Goal: Task Accomplishment & Management: Use online tool/utility

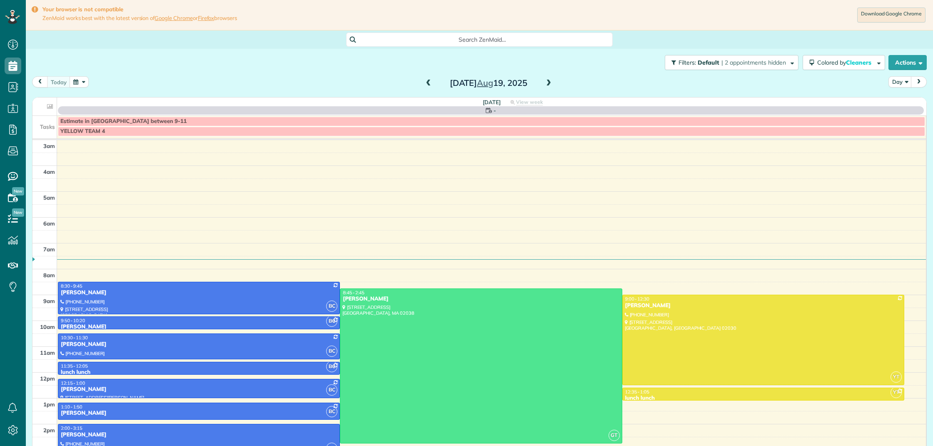
scroll to position [34, 0]
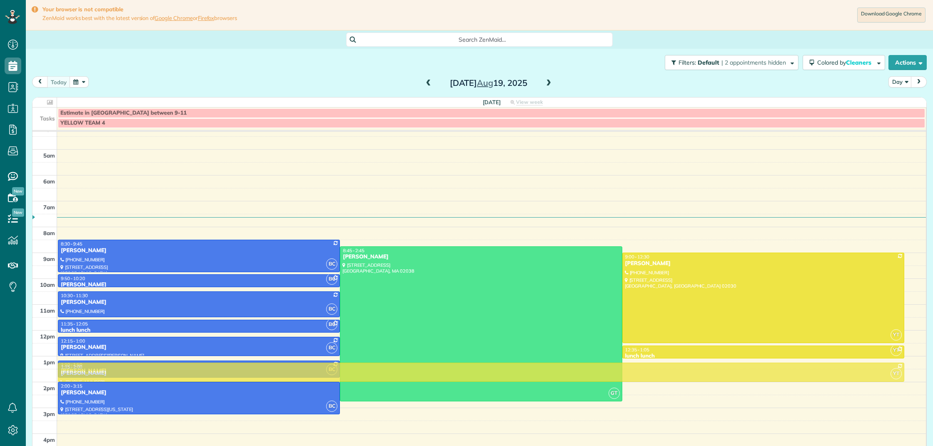
drag, startPoint x: 694, startPoint y: 426, endPoint x: 693, endPoint y: 373, distance: 52.9
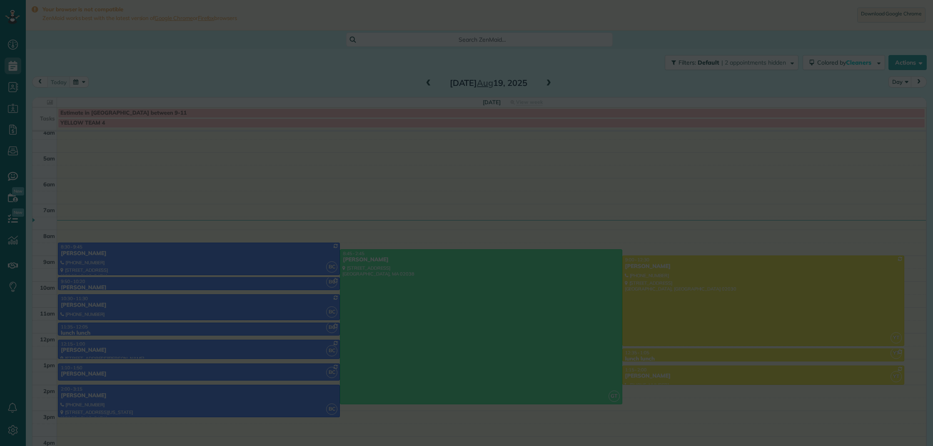
scroll to position [31, 0]
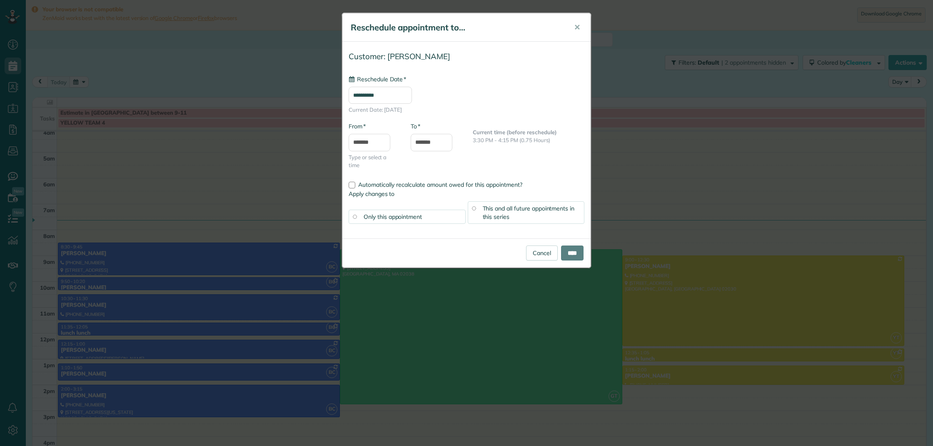
type input "**********"
click at [565, 252] on input "****" at bounding box center [572, 252] width 23 height 15
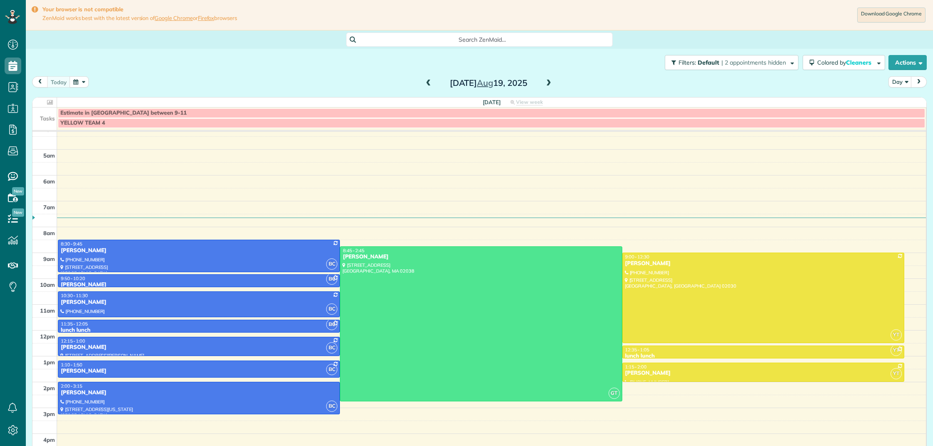
scroll to position [4, 4]
click at [279, 398] on div at bounding box center [198, 398] width 281 height 32
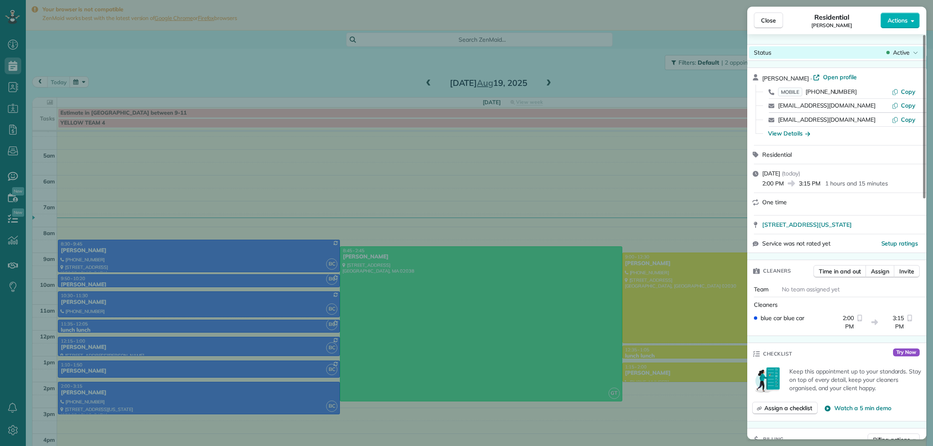
click at [907, 56] on span "Active" at bounding box center [901, 52] width 17 height 8
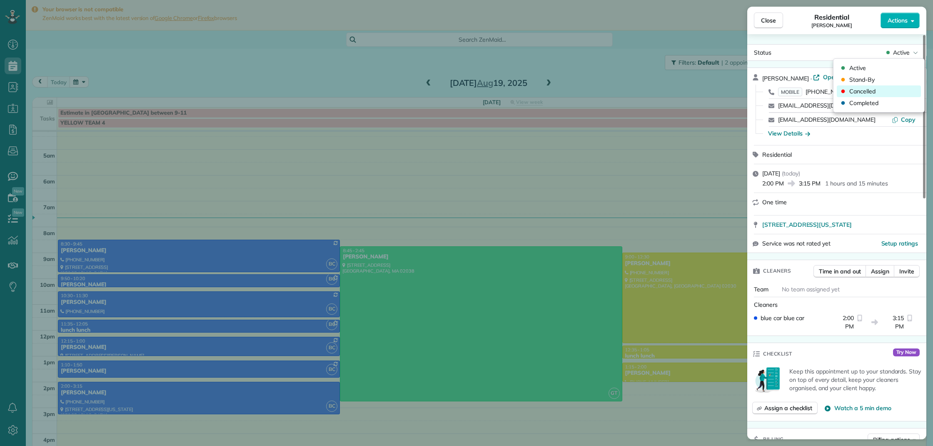
click at [894, 90] on div "Cancelled" at bounding box center [879, 91] width 84 height 12
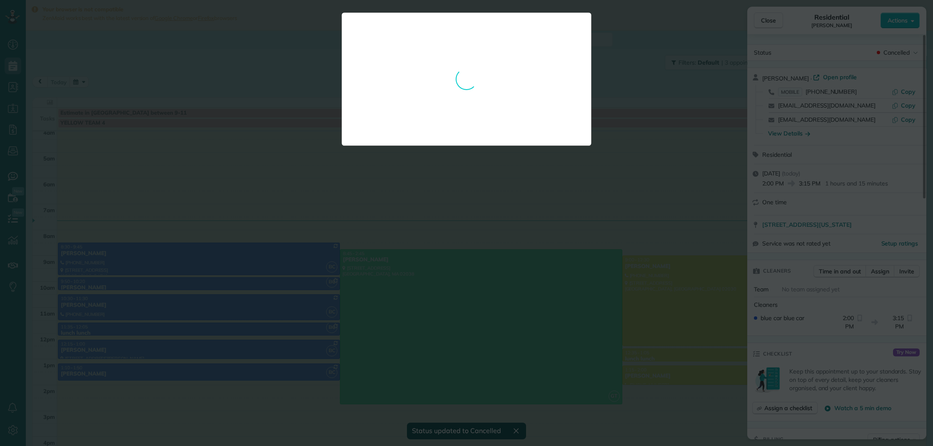
scroll to position [31, 0]
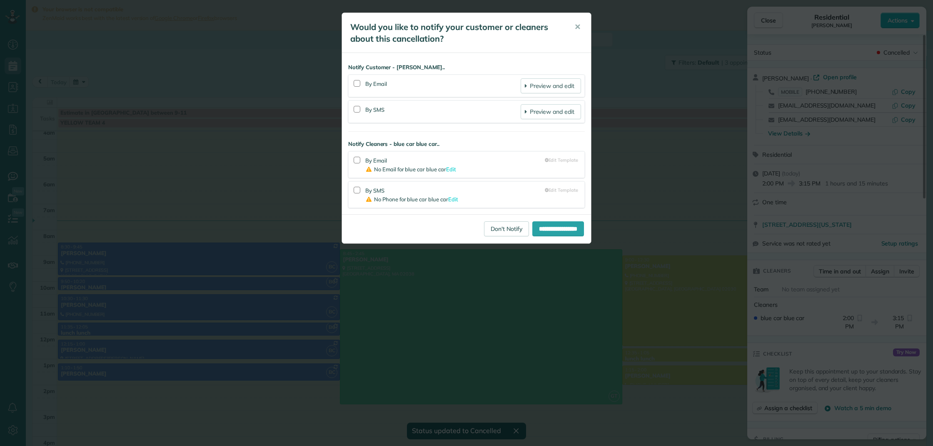
click at [559, 312] on div "**********" at bounding box center [466, 223] width 933 height 446
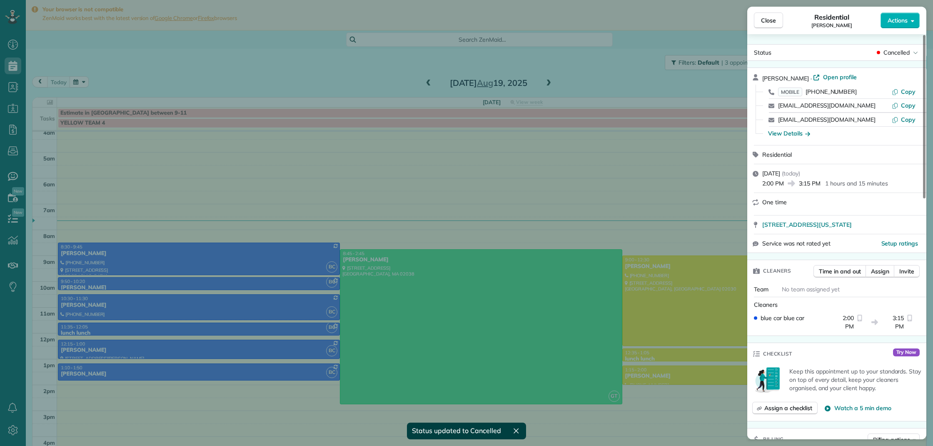
click at [561, 311] on div "Close Residential [PERSON_NAME] Actions Status Cancelled [PERSON_NAME] · Open p…" at bounding box center [466, 223] width 933 height 446
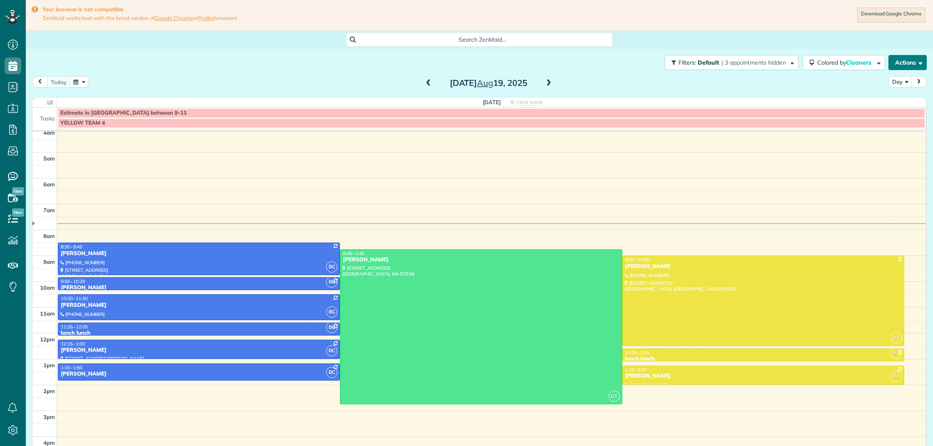
click at [909, 68] on button "Actions" at bounding box center [908, 62] width 38 height 15
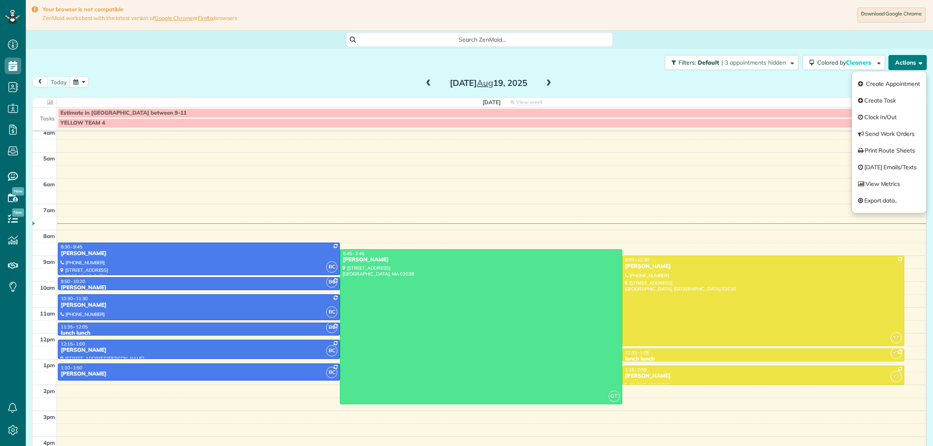
click at [909, 68] on button "Actions" at bounding box center [908, 62] width 38 height 15
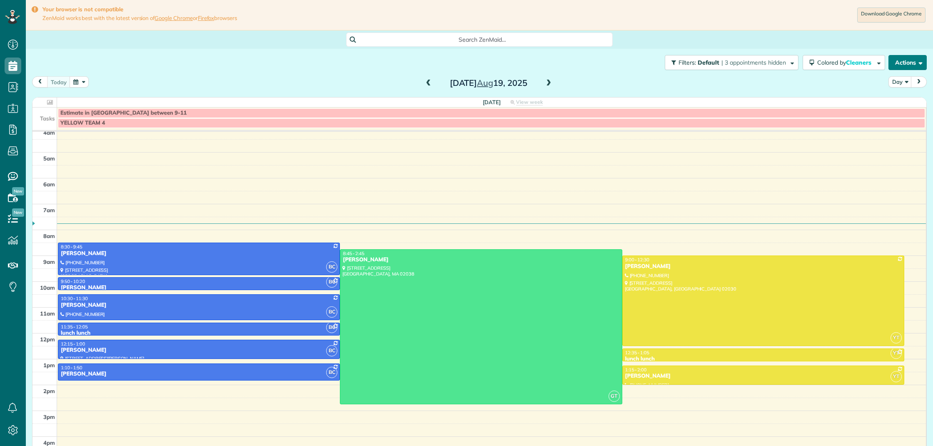
click at [908, 65] on button "Actions" at bounding box center [908, 62] width 38 height 15
click at [907, 65] on button "Actions" at bounding box center [908, 62] width 38 height 15
click at [906, 64] on button "Actions" at bounding box center [908, 62] width 38 height 15
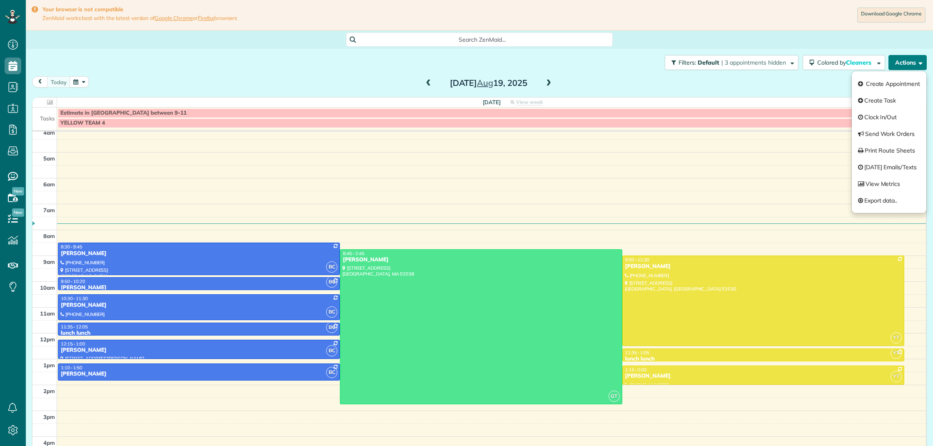
click at [906, 64] on button "Actions" at bounding box center [908, 62] width 38 height 15
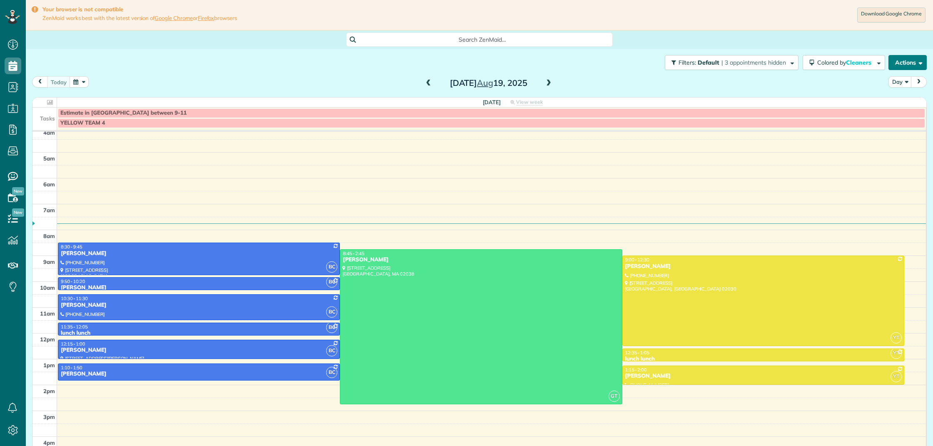
click at [903, 65] on button "Actions" at bounding box center [908, 62] width 38 height 15
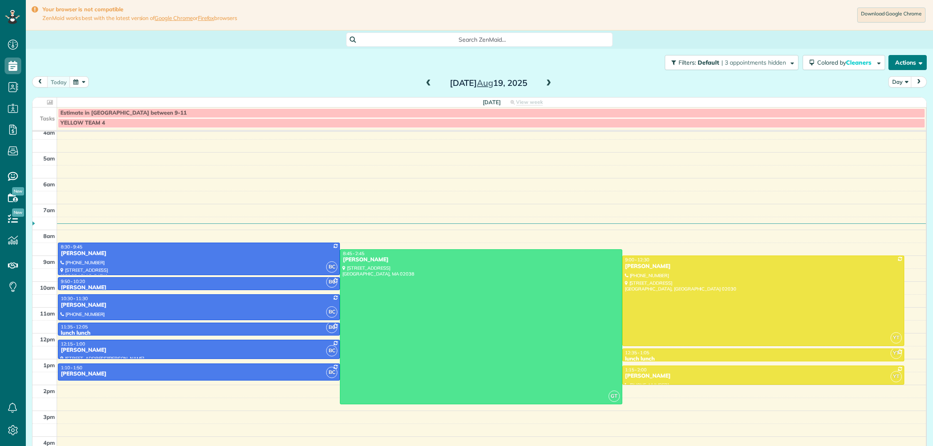
click at [903, 65] on button "Actions" at bounding box center [908, 62] width 38 height 15
click at [906, 61] on button "Actions" at bounding box center [908, 62] width 38 height 15
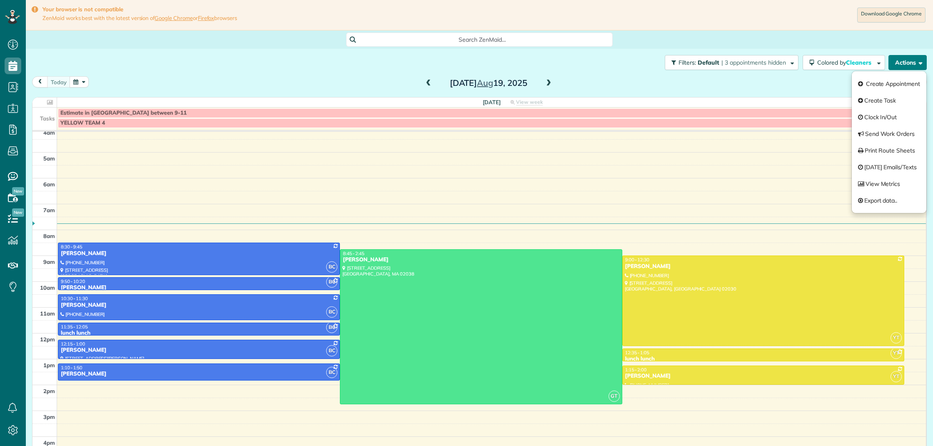
click at [906, 61] on button "Actions" at bounding box center [908, 62] width 38 height 15
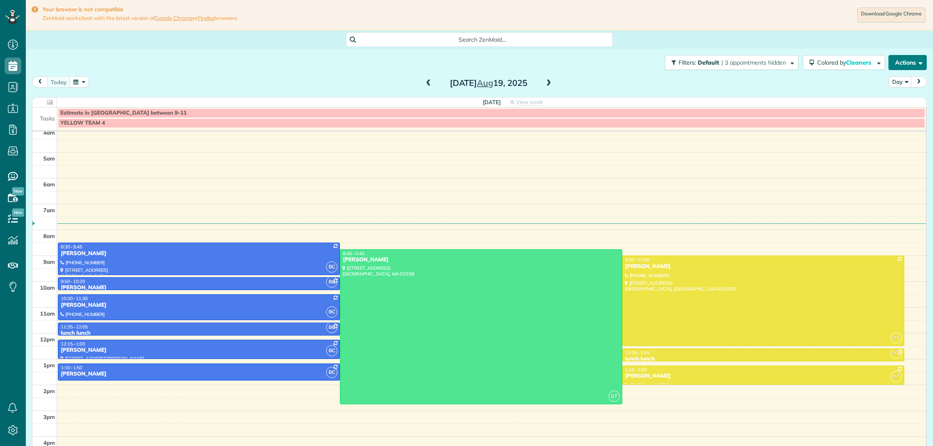
click at [908, 66] on button "Actions" at bounding box center [908, 62] width 38 height 15
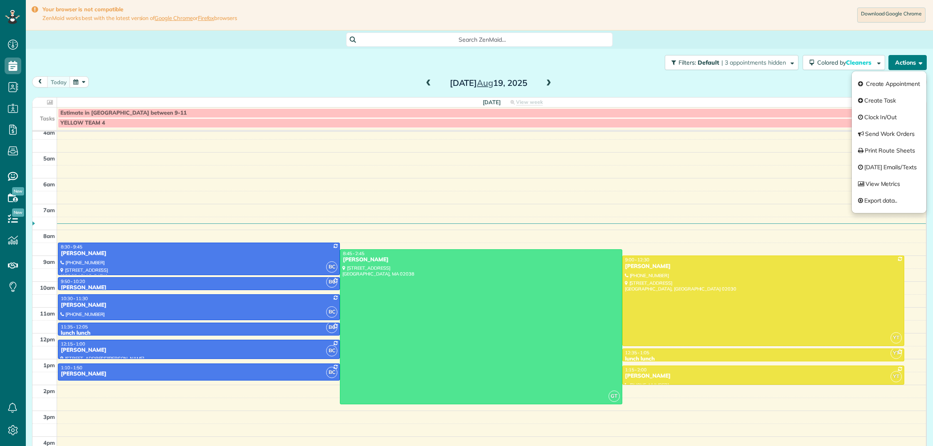
click at [908, 66] on button "Actions" at bounding box center [908, 62] width 38 height 15
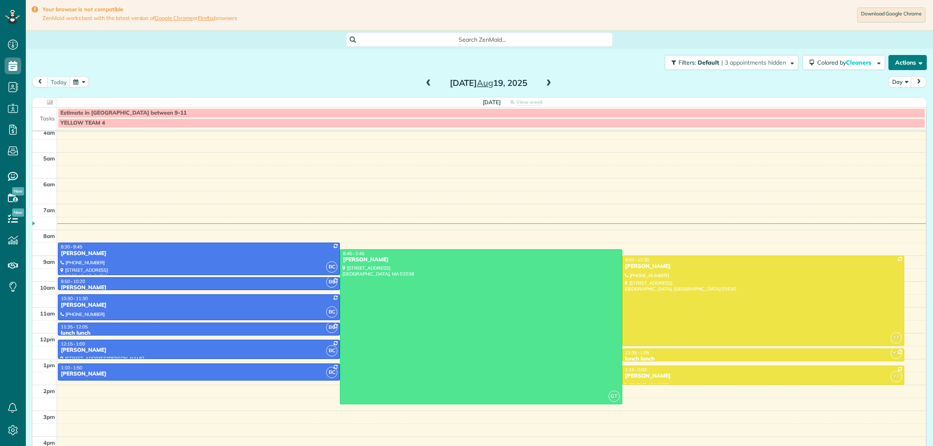
click at [908, 64] on button "Actions" at bounding box center [908, 62] width 38 height 15
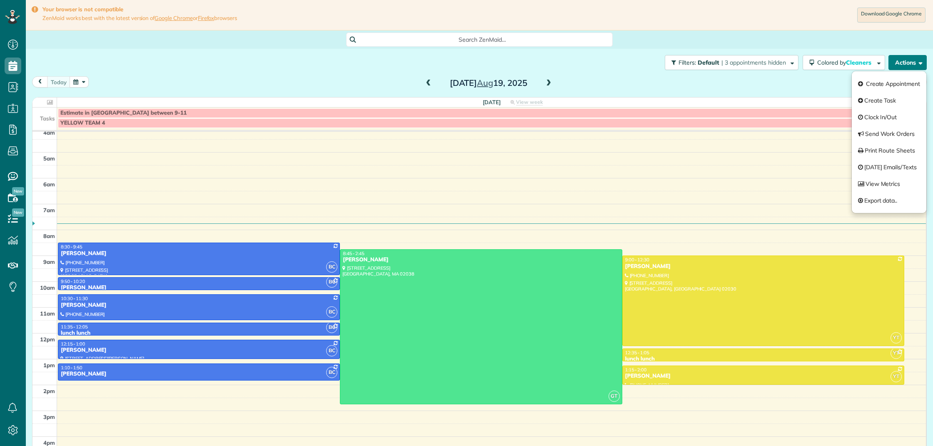
click at [908, 64] on button "Actions" at bounding box center [908, 62] width 38 height 15
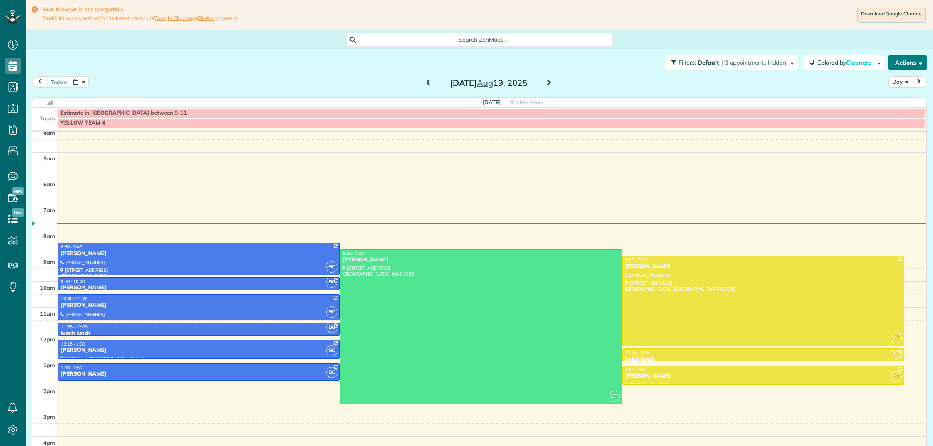
click at [913, 63] on button "Actions" at bounding box center [908, 62] width 38 height 15
drag, startPoint x: 913, startPoint y: 63, endPoint x: 870, endPoint y: 111, distance: 65.0
click at [913, 63] on button "Actions" at bounding box center [908, 62] width 38 height 15
click at [917, 68] on button "Actions" at bounding box center [908, 62] width 38 height 15
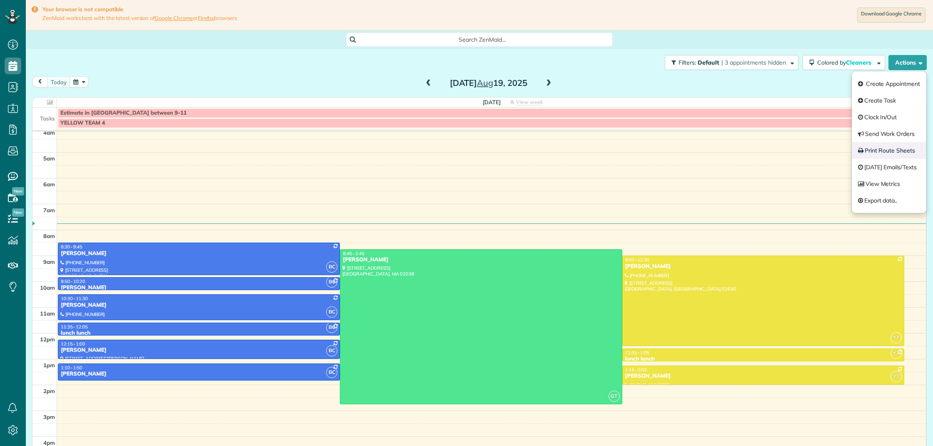
click at [888, 153] on link "Print Route Sheets" at bounding box center [889, 150] width 75 height 17
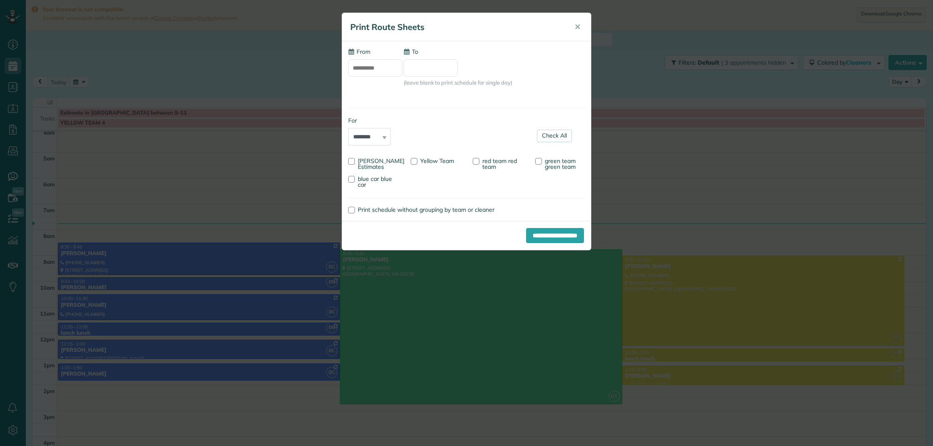
type input "**********"
click at [416, 160] on div at bounding box center [414, 161] width 7 height 7
click at [688, 203] on div "**********" at bounding box center [466, 223] width 933 height 446
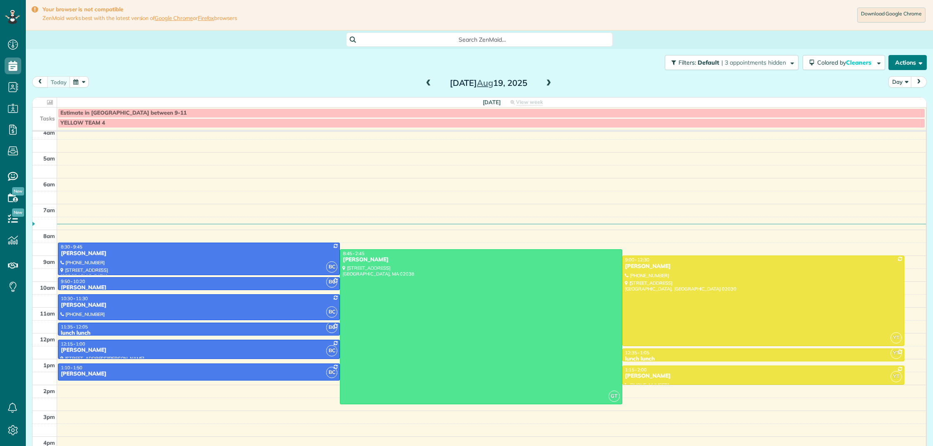
click at [905, 63] on button "Actions" at bounding box center [908, 62] width 38 height 15
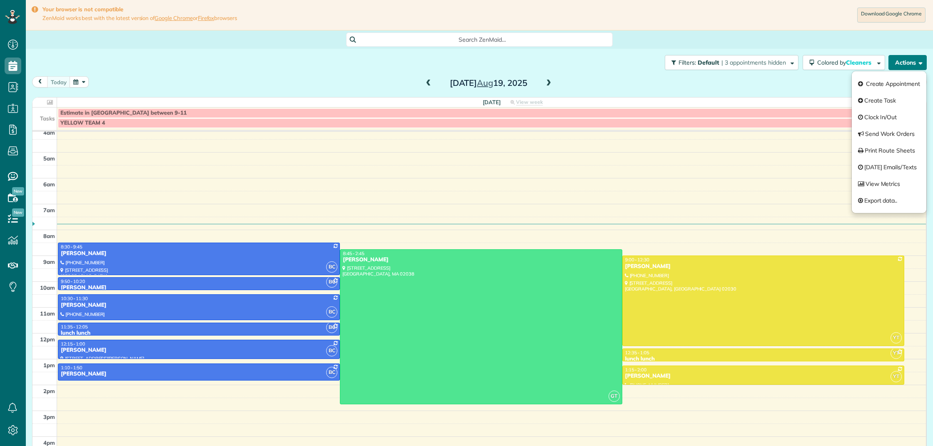
click at [905, 63] on button "Actions" at bounding box center [908, 62] width 38 height 15
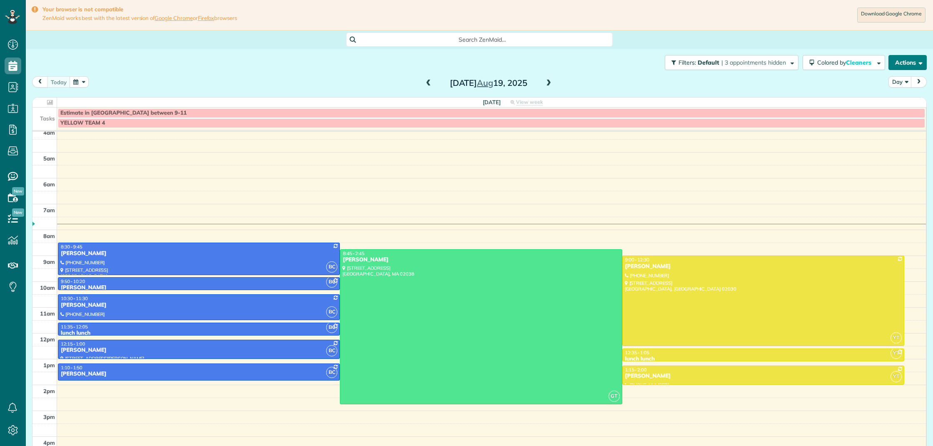
click at [905, 63] on button "Actions" at bounding box center [908, 62] width 38 height 15
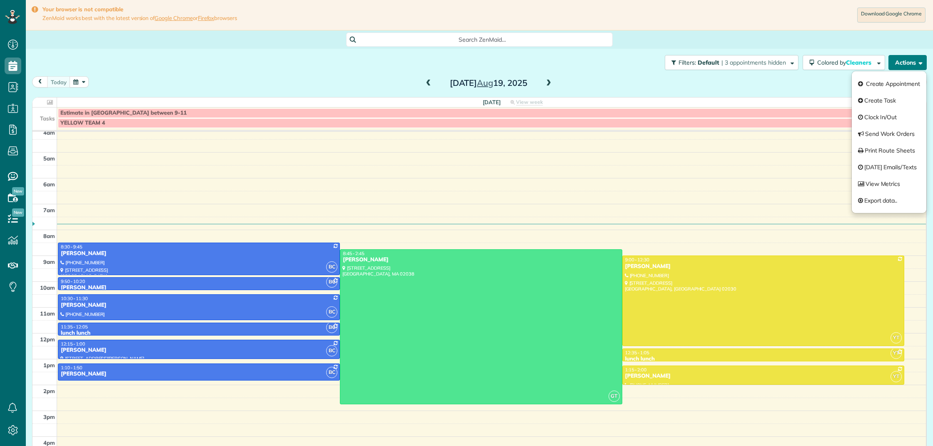
click at [905, 63] on button "Actions" at bounding box center [908, 62] width 38 height 15
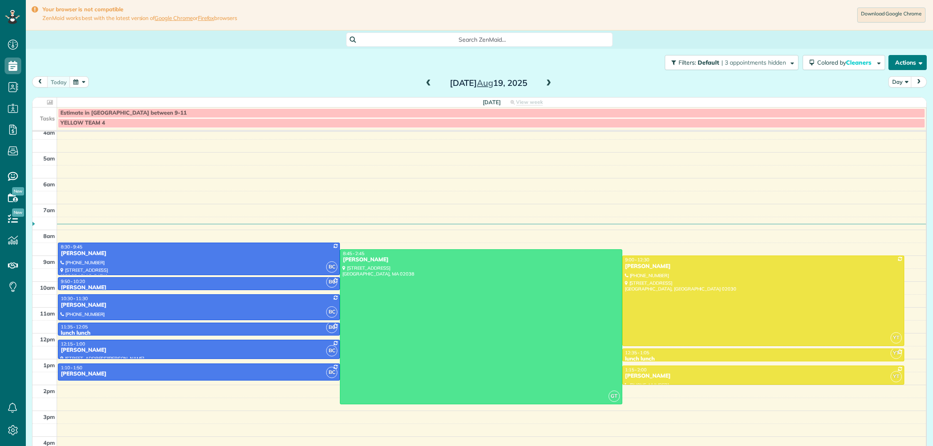
click at [905, 63] on button "Actions" at bounding box center [908, 62] width 38 height 15
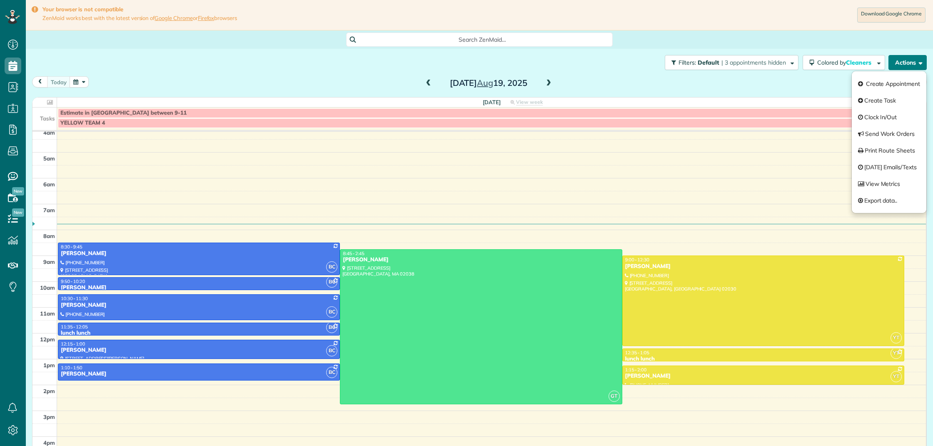
click at [905, 63] on button "Actions" at bounding box center [908, 62] width 38 height 15
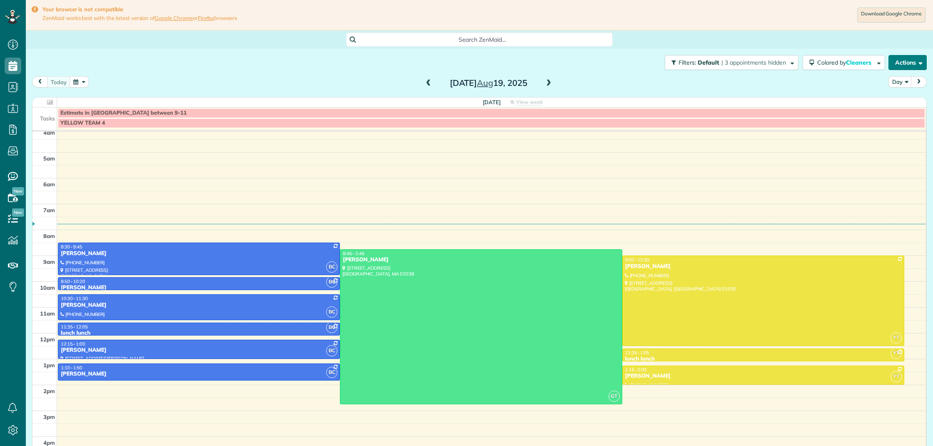
click at [906, 63] on button "Actions" at bounding box center [908, 62] width 38 height 15
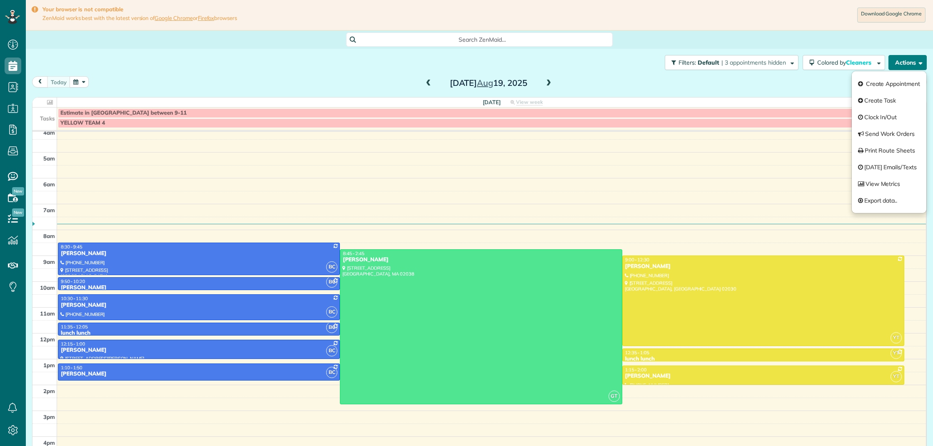
click at [906, 63] on button "Actions" at bounding box center [908, 62] width 38 height 15
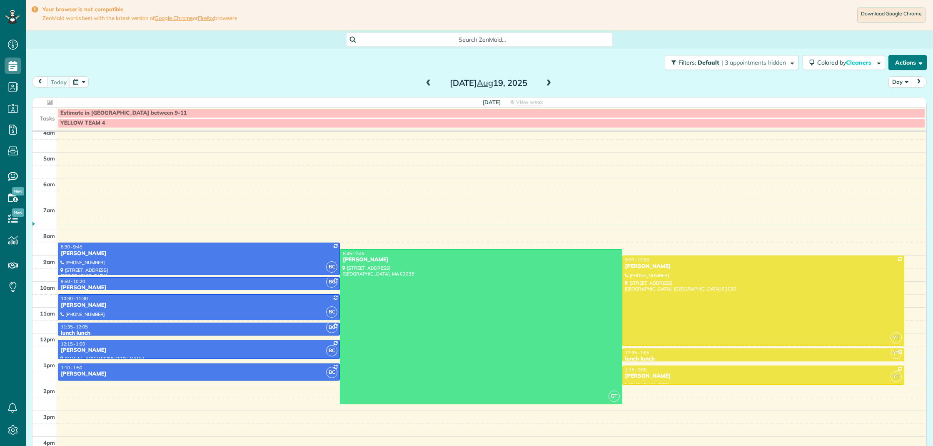
click at [906, 63] on button "Actions" at bounding box center [908, 62] width 38 height 15
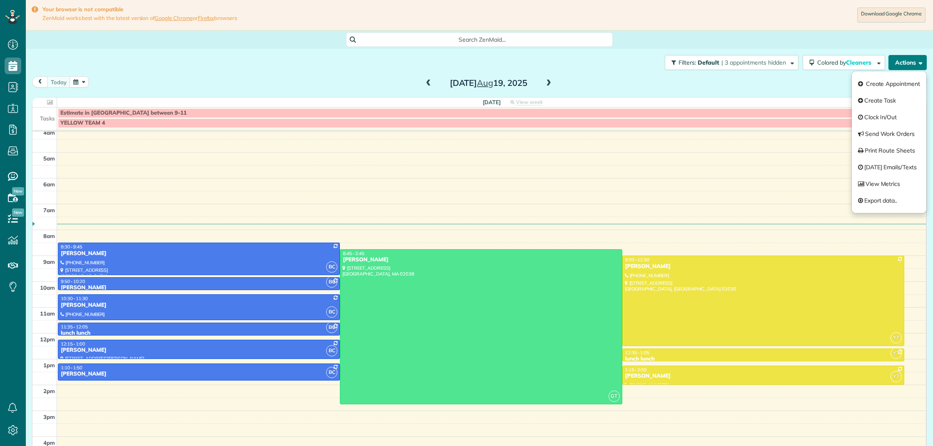
click at [906, 63] on button "Actions" at bounding box center [908, 62] width 38 height 15
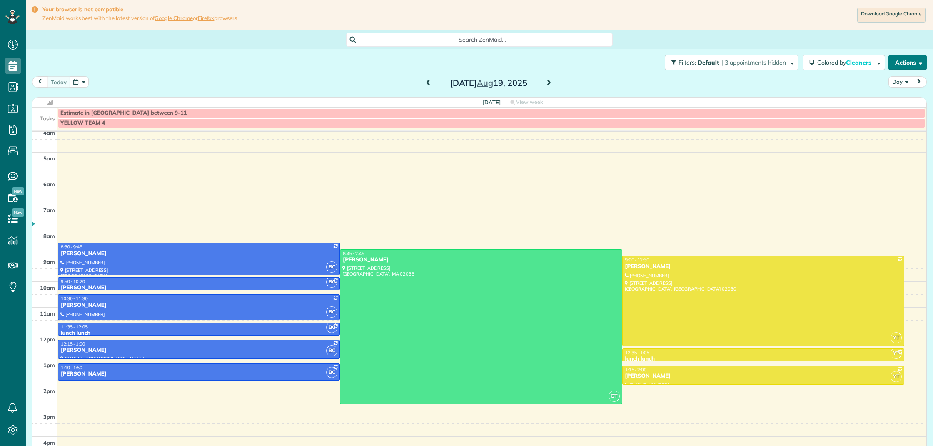
click at [906, 62] on button "Actions" at bounding box center [908, 62] width 38 height 15
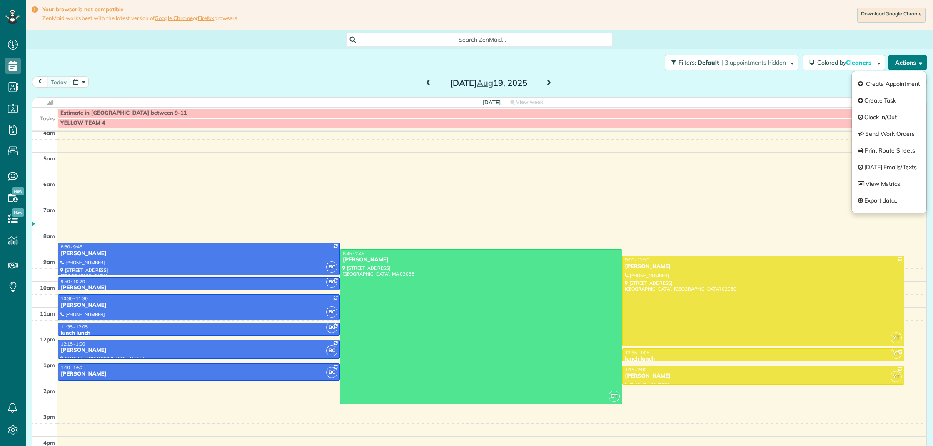
click at [906, 62] on button "Actions" at bounding box center [908, 62] width 38 height 15
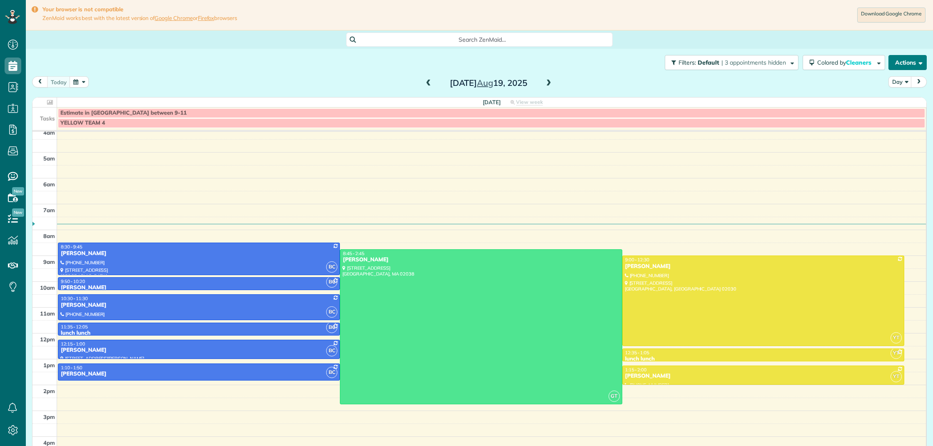
click at [908, 60] on button "Actions" at bounding box center [908, 62] width 38 height 15
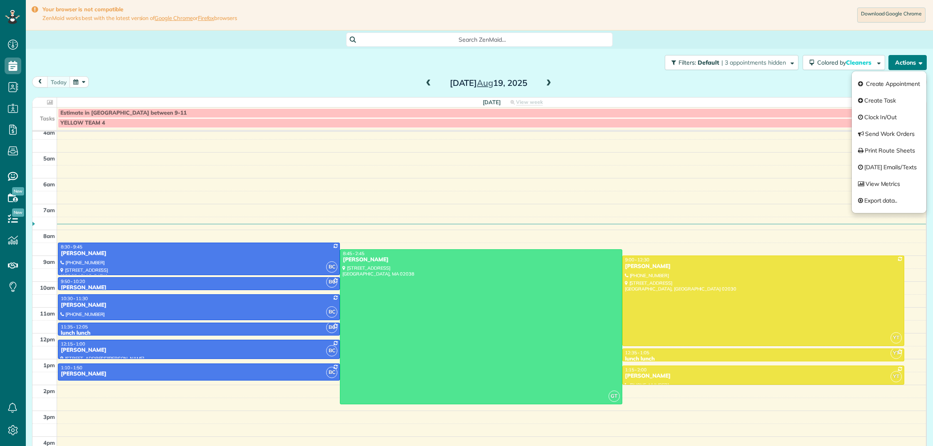
click at [908, 60] on button "Actions" at bounding box center [908, 62] width 38 height 15
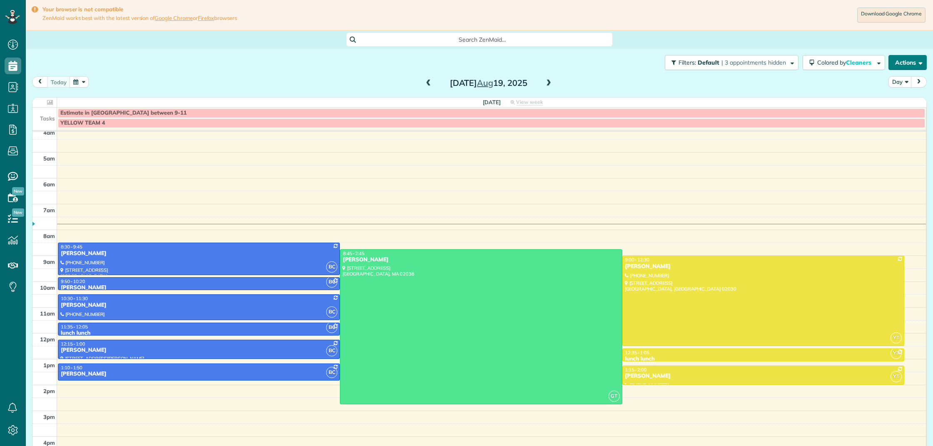
click at [914, 65] on button "Actions" at bounding box center [908, 62] width 38 height 15
drag, startPoint x: 914, startPoint y: 65, endPoint x: 895, endPoint y: 91, distance: 32.8
click at [914, 65] on button "Actions" at bounding box center [908, 62] width 38 height 15
click at [916, 61] on button "Actions" at bounding box center [908, 62] width 38 height 15
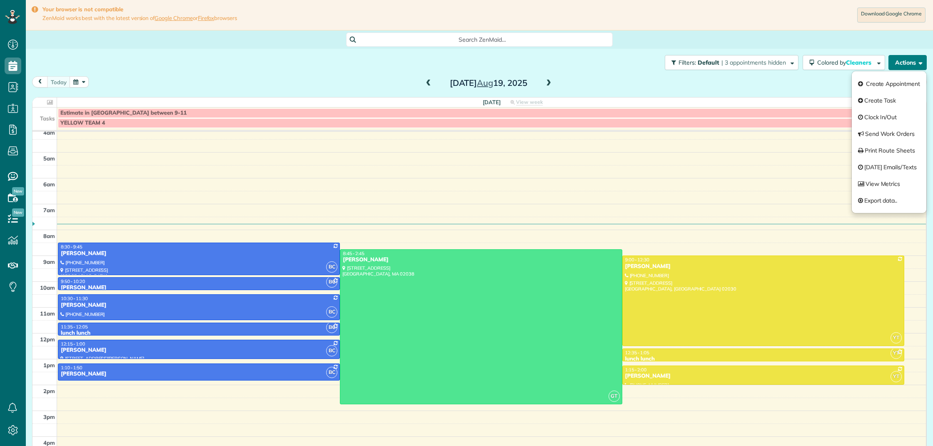
click at [916, 61] on button "Actions" at bounding box center [908, 62] width 38 height 15
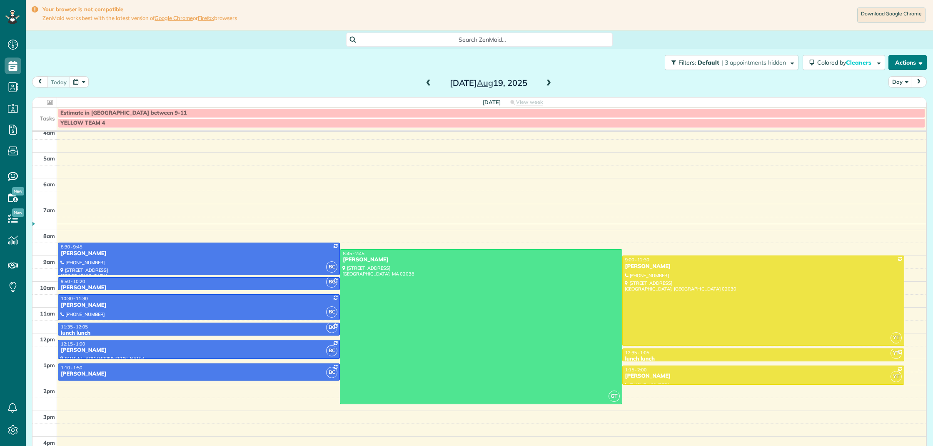
click at [913, 63] on button "Actions" at bounding box center [908, 62] width 38 height 15
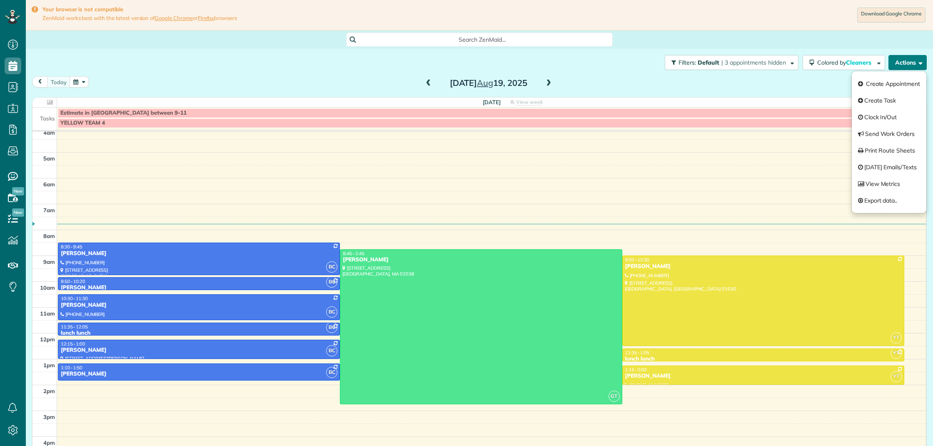
click at [913, 63] on button "Actions" at bounding box center [908, 62] width 38 height 15
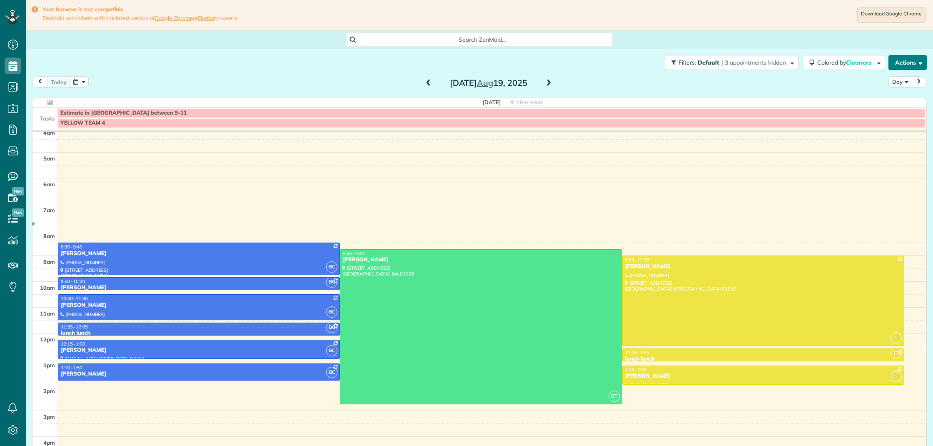
click at [913, 63] on button "Actions" at bounding box center [908, 62] width 38 height 15
click at [911, 65] on button "Actions" at bounding box center [908, 62] width 38 height 15
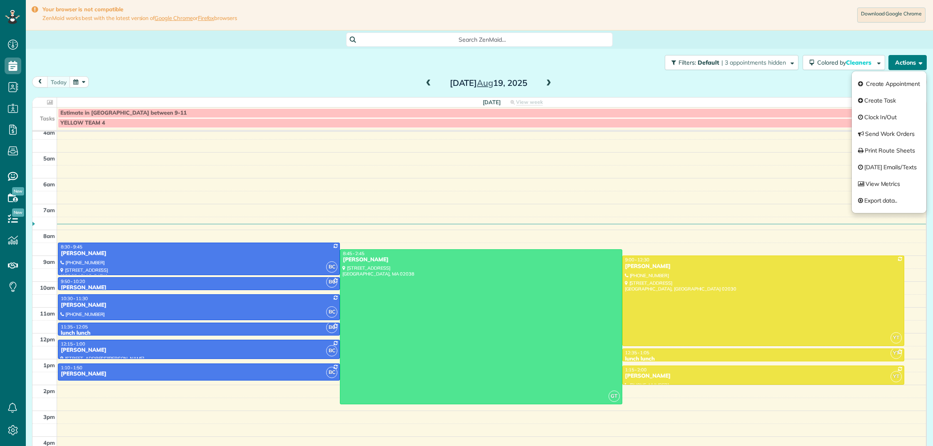
click at [911, 65] on button "Actions" at bounding box center [908, 62] width 38 height 15
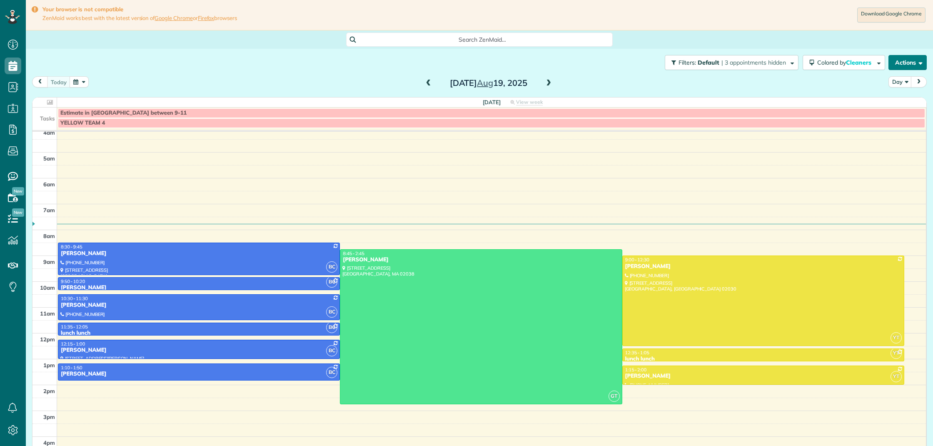
click at [910, 63] on button "Actions" at bounding box center [908, 62] width 38 height 15
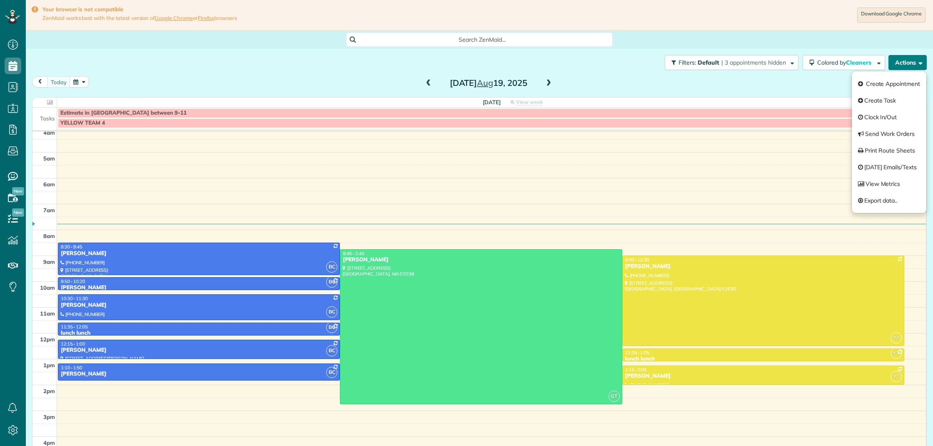
click at [910, 63] on button "Actions" at bounding box center [908, 62] width 38 height 15
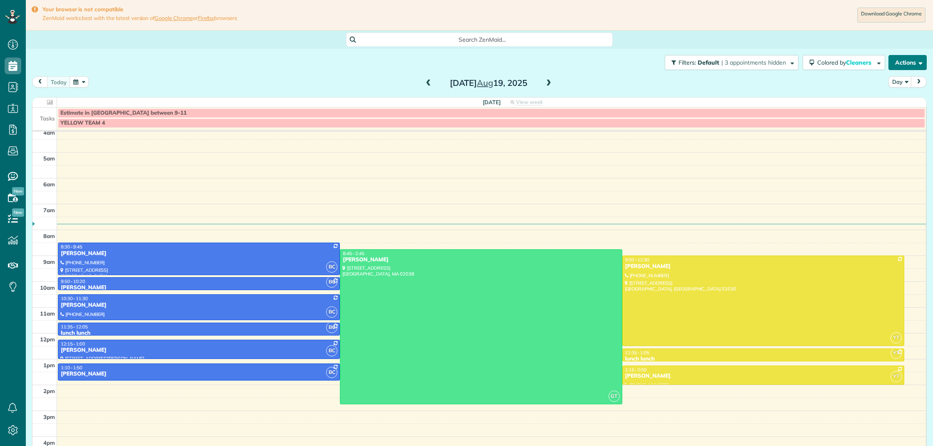
click at [910, 64] on button "Actions" at bounding box center [908, 62] width 38 height 15
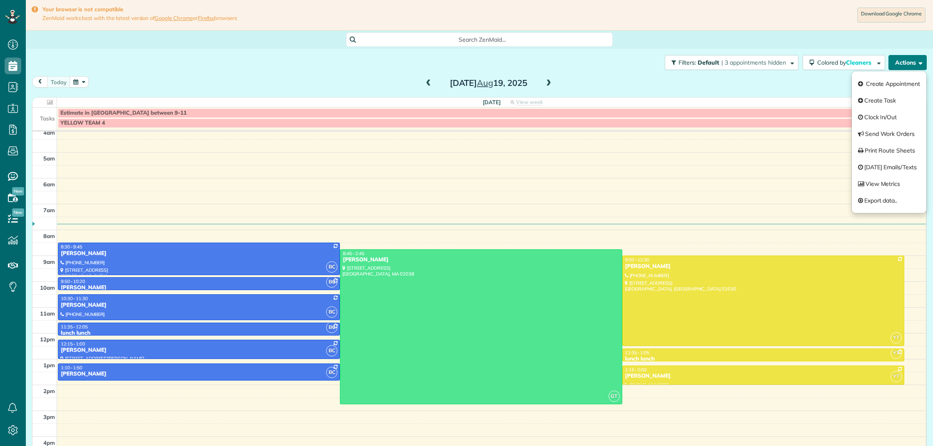
click at [910, 64] on button "Actions" at bounding box center [908, 62] width 38 height 15
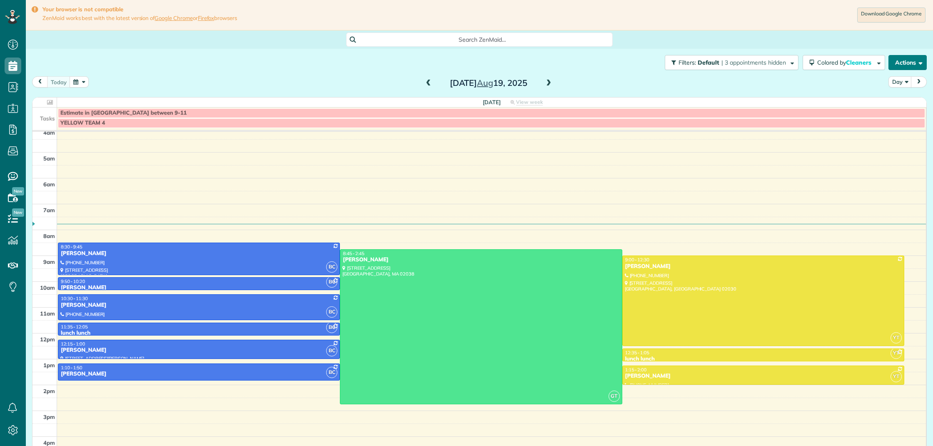
click at [908, 64] on button "Actions" at bounding box center [908, 62] width 38 height 15
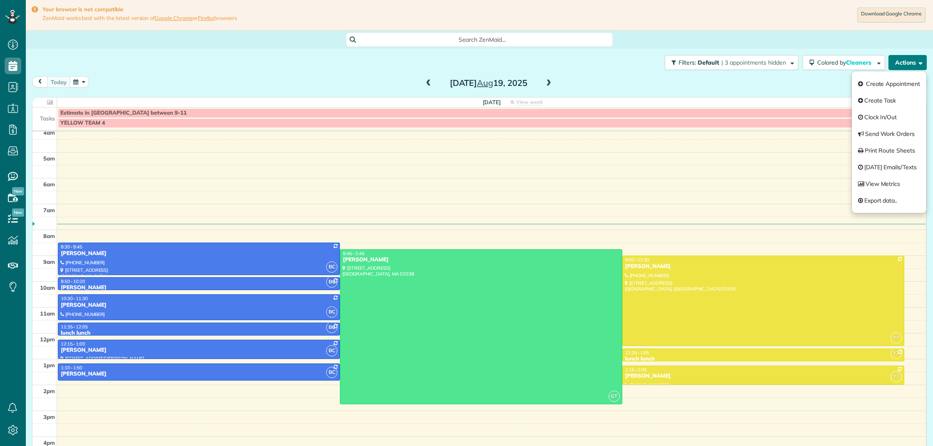
click at [908, 64] on button "Actions" at bounding box center [908, 62] width 38 height 15
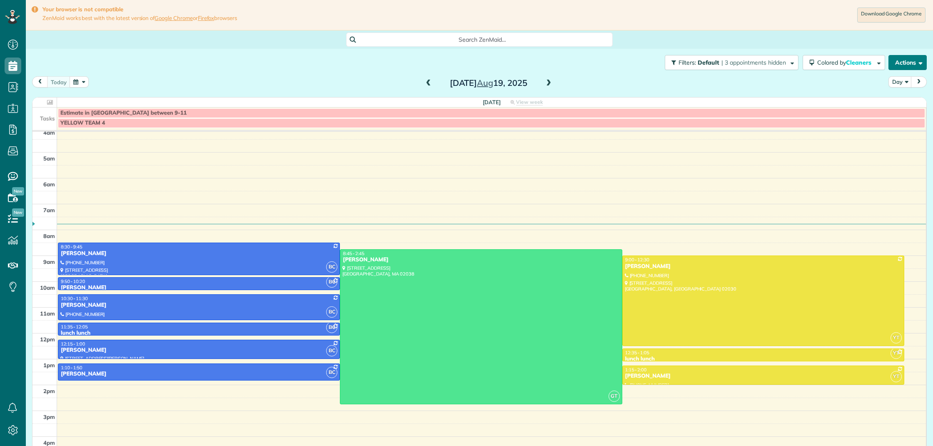
click at [908, 64] on button "Actions" at bounding box center [908, 62] width 38 height 15
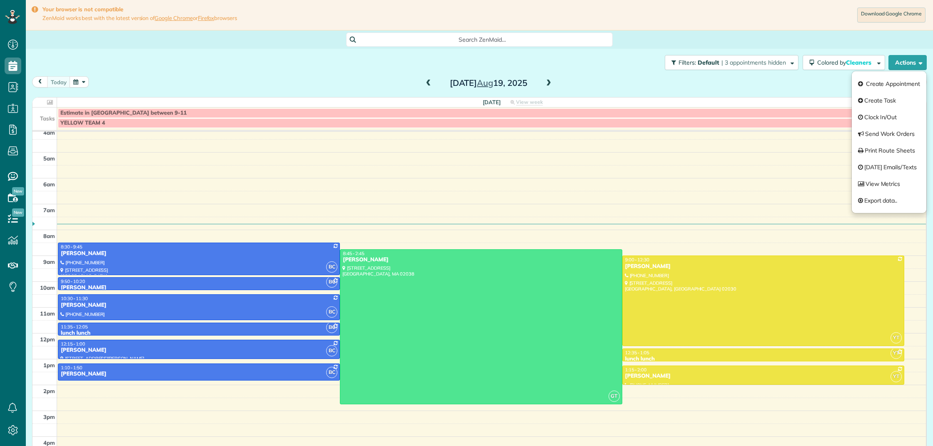
drag, startPoint x: 908, startPoint y: 64, endPoint x: 743, endPoint y: 231, distance: 235.2
click at [908, 64] on button "Actions" at bounding box center [908, 62] width 38 height 15
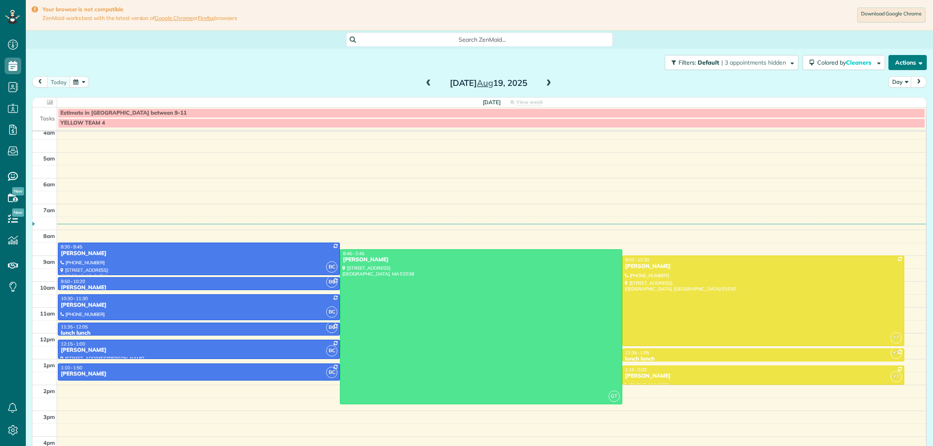
click at [916, 60] on button "Actions" at bounding box center [908, 62] width 38 height 15
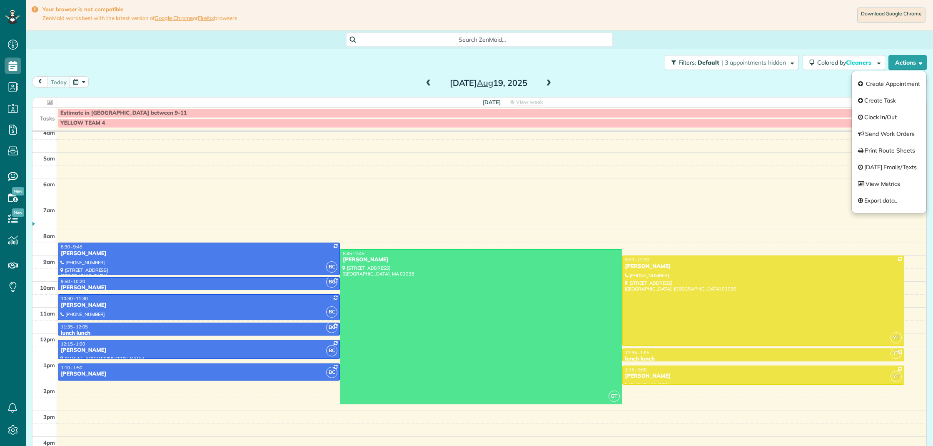
drag, startPoint x: 916, startPoint y: 60, endPoint x: 621, endPoint y: 269, distance: 361.4
click at [916, 60] on button "Actions" at bounding box center [908, 62] width 38 height 15
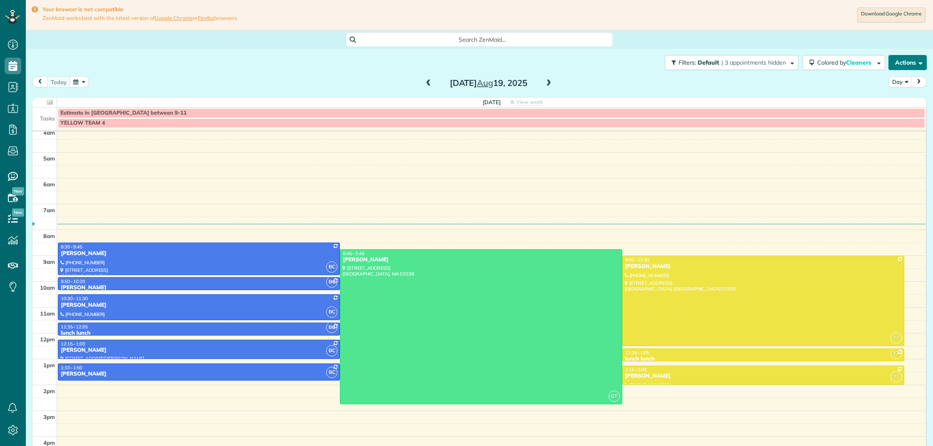
click at [917, 62] on span "button" at bounding box center [919, 62] width 6 height 6
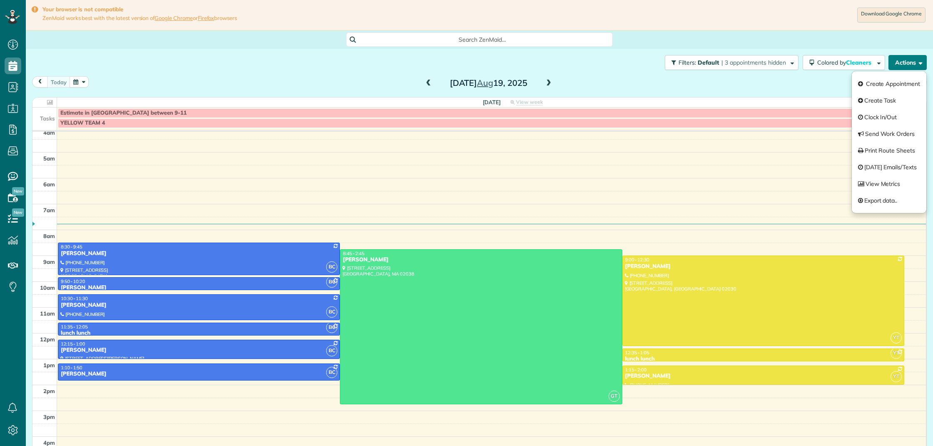
click at [911, 65] on button "Actions" at bounding box center [908, 62] width 38 height 15
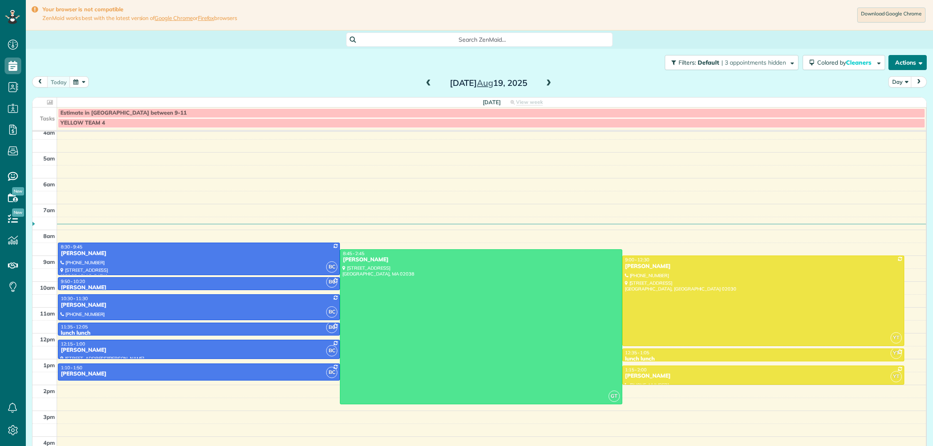
click at [911, 65] on button "Actions" at bounding box center [908, 62] width 38 height 15
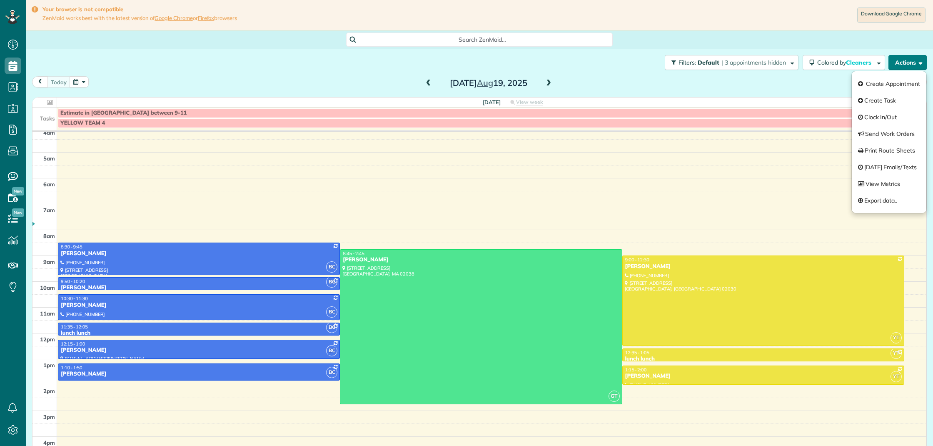
click at [911, 65] on button "Actions" at bounding box center [908, 62] width 38 height 15
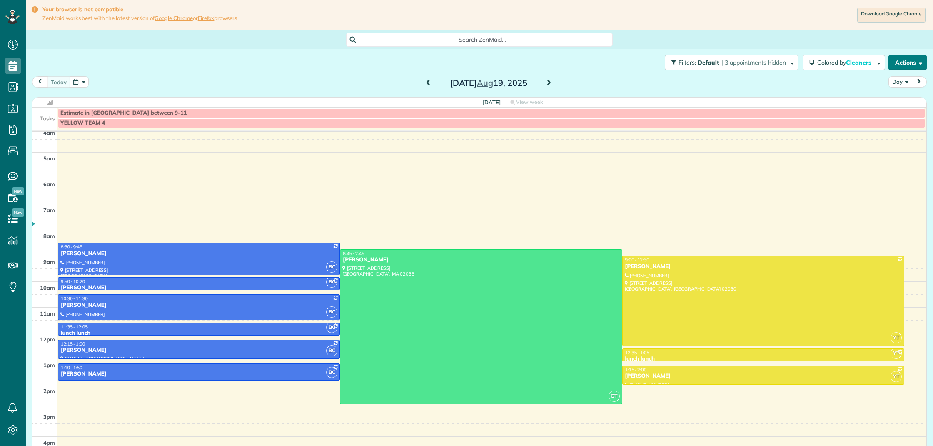
click at [911, 60] on button "Actions" at bounding box center [908, 62] width 38 height 15
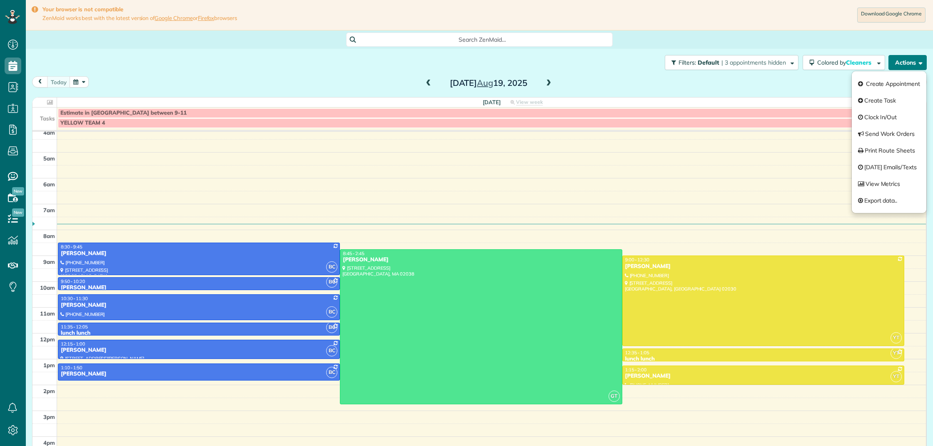
click at [911, 60] on button "Actions" at bounding box center [908, 62] width 38 height 15
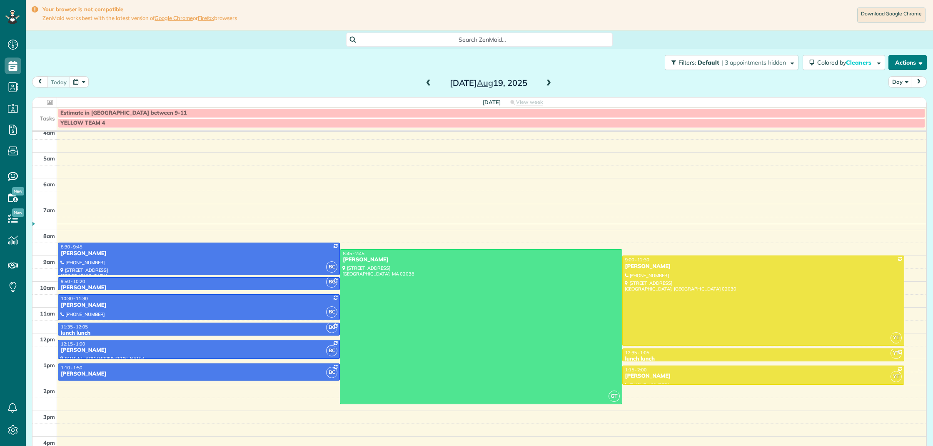
click at [909, 63] on button "Actions" at bounding box center [908, 62] width 38 height 15
drag, startPoint x: 909, startPoint y: 63, endPoint x: 904, endPoint y: 72, distance: 10.1
click at [909, 63] on button "Actions" at bounding box center [908, 62] width 38 height 15
click at [908, 62] on button "Actions" at bounding box center [908, 62] width 38 height 15
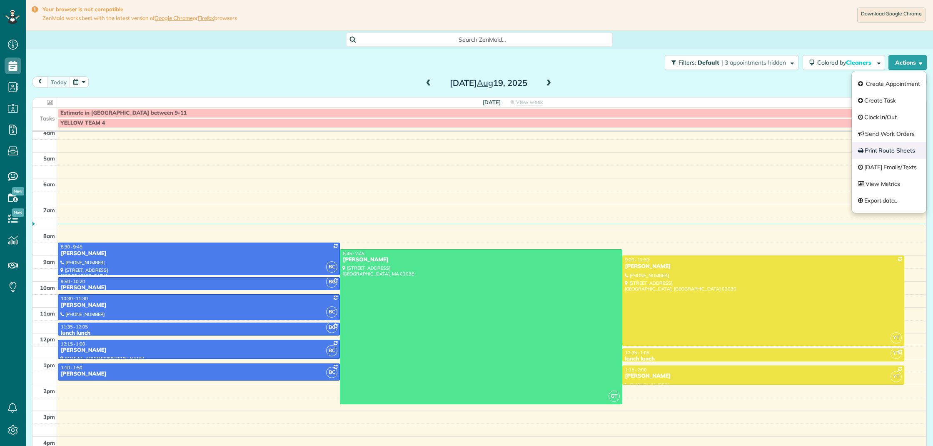
click at [891, 153] on link "Print Route Sheets" at bounding box center [889, 150] width 75 height 17
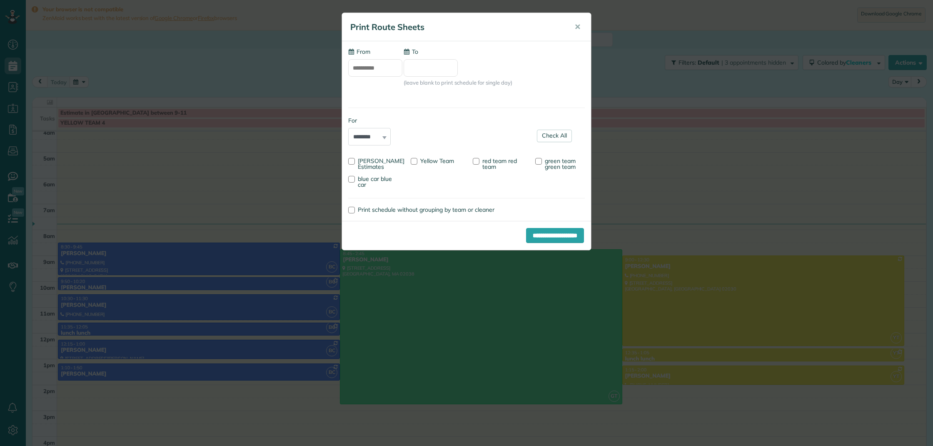
type input "**********"
click at [824, 155] on div "**********" at bounding box center [466, 223] width 933 height 446
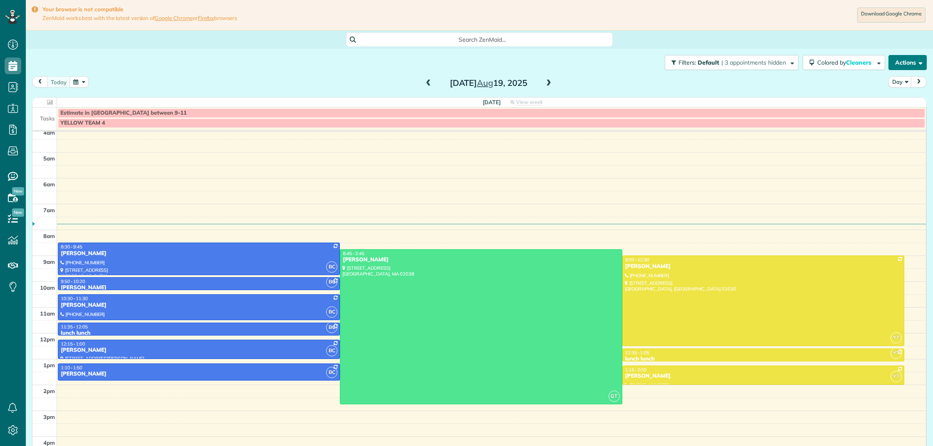
click at [909, 65] on button "Actions" at bounding box center [908, 62] width 38 height 15
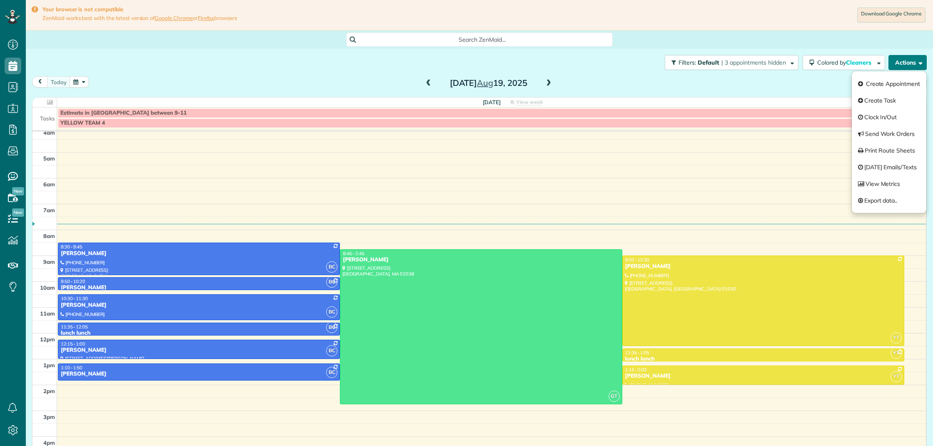
click at [909, 65] on button "Actions" at bounding box center [908, 62] width 38 height 15
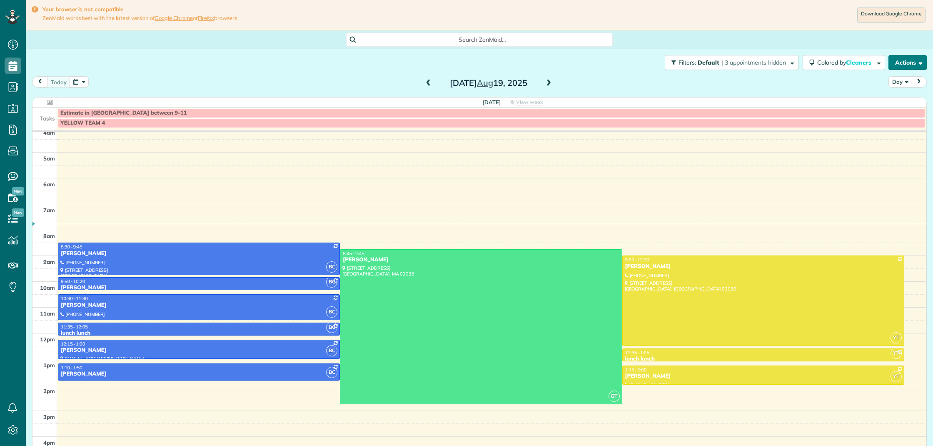
click at [914, 62] on button "Actions" at bounding box center [908, 62] width 38 height 15
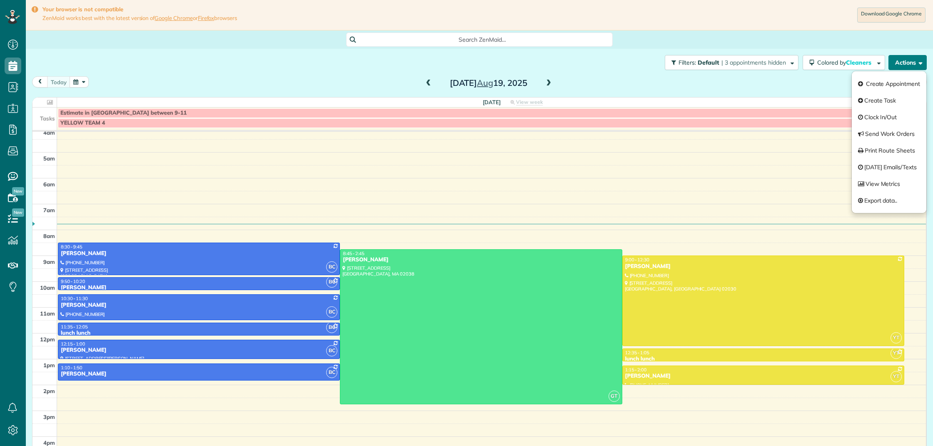
click at [914, 62] on button "Actions" at bounding box center [908, 62] width 38 height 15
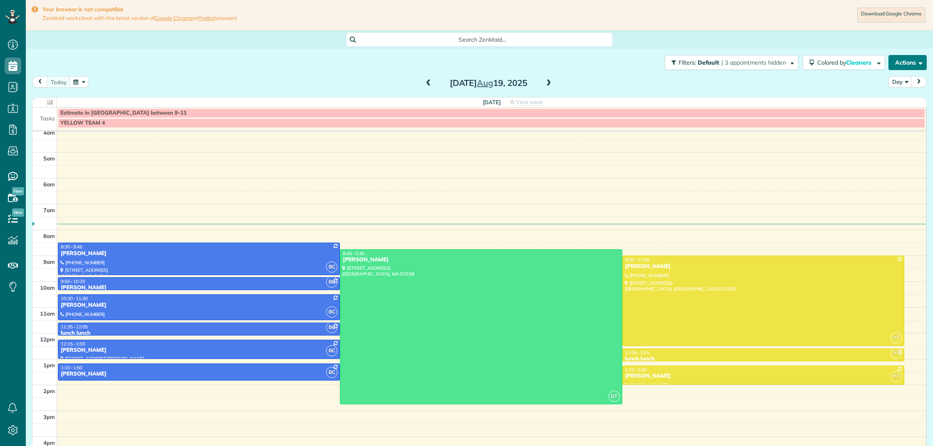
click at [908, 63] on button "Actions" at bounding box center [908, 62] width 38 height 15
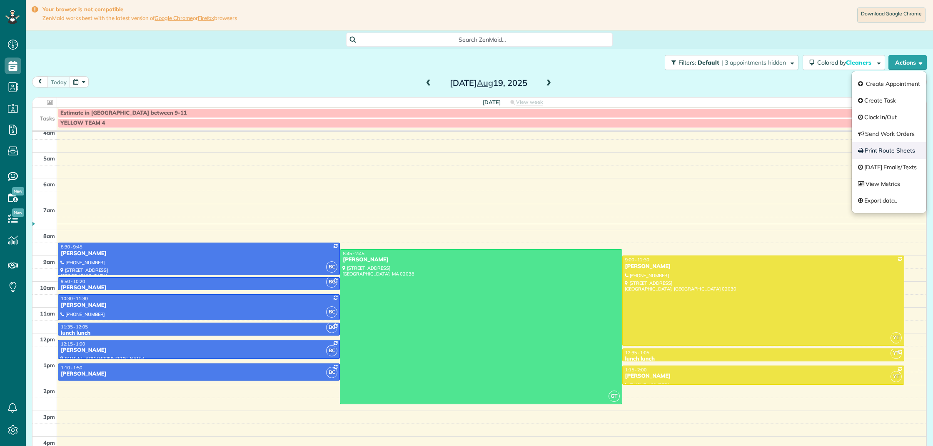
click at [888, 151] on link "Print Route Sheets" at bounding box center [889, 150] width 75 height 17
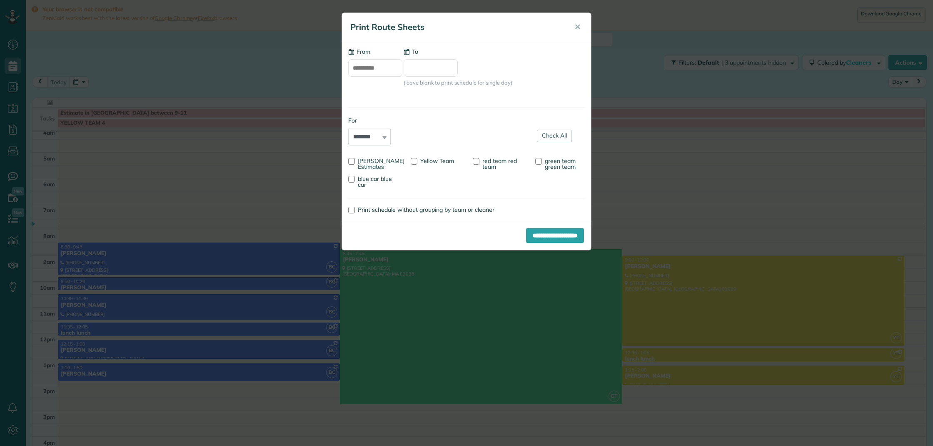
type input "**********"
click at [416, 160] on div at bounding box center [414, 161] width 7 height 7
click at [348, 178] on div "blue car blue car" at bounding box center [373, 181] width 63 height 18
drag, startPoint x: 352, startPoint y: 179, endPoint x: 491, endPoint y: 226, distance: 146.8
click at [352, 179] on div at bounding box center [351, 179] width 7 height 7
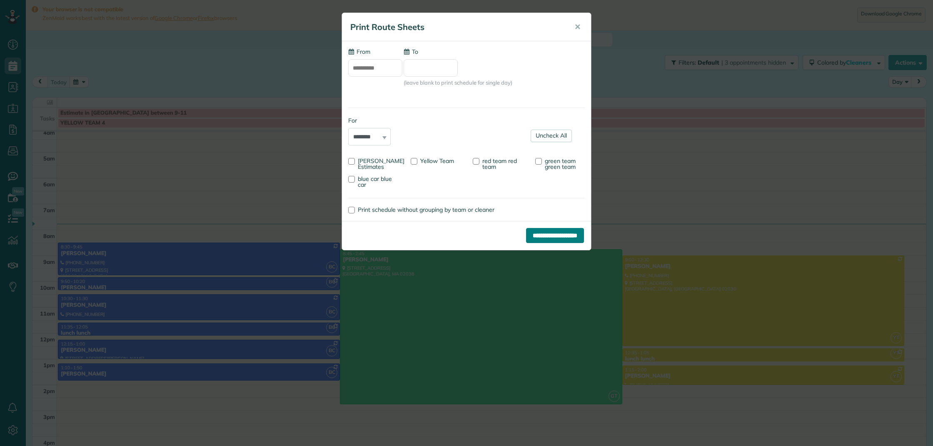
click at [569, 237] on input "**********" at bounding box center [555, 235] width 58 height 15
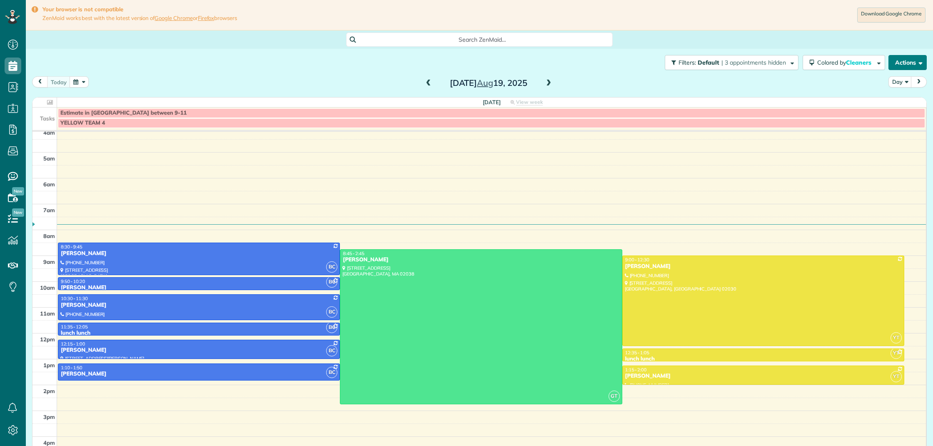
click at [907, 63] on button "Actions" at bounding box center [908, 62] width 38 height 15
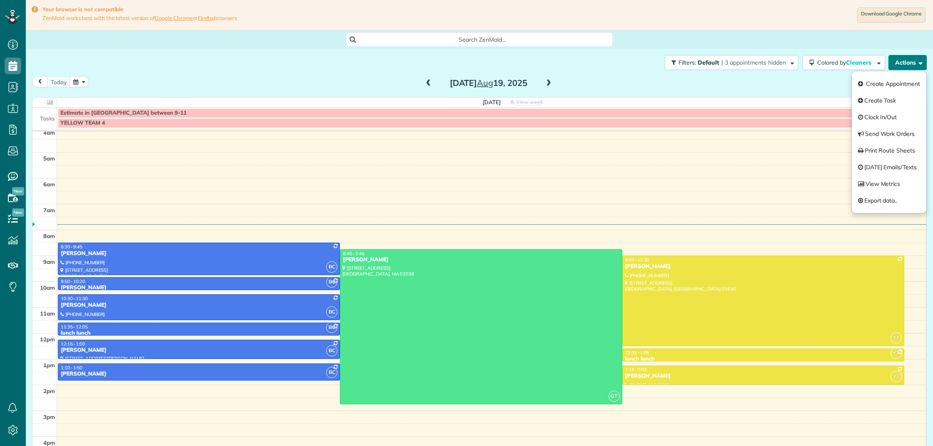
click at [904, 66] on button "Actions" at bounding box center [908, 62] width 38 height 15
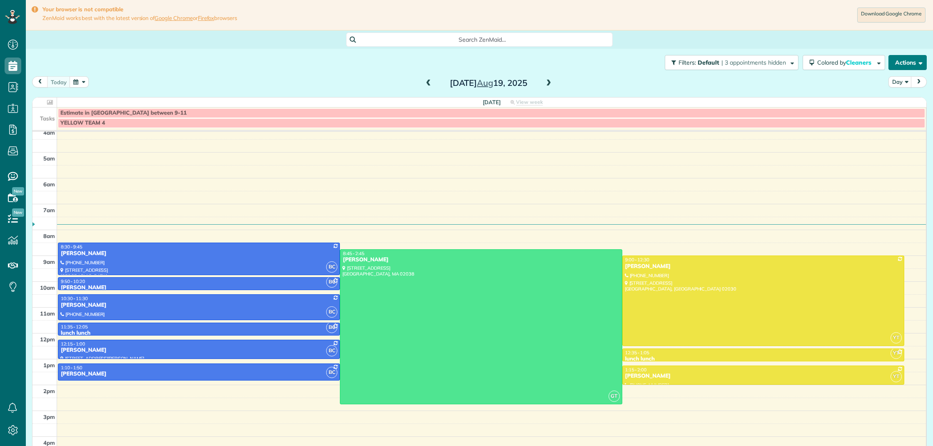
click at [906, 64] on button "Actions" at bounding box center [908, 62] width 38 height 15
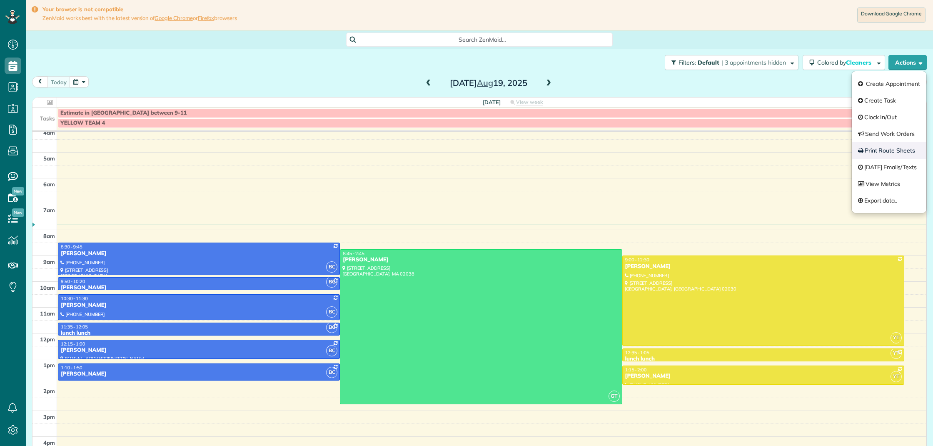
click at [884, 153] on link "Print Route Sheets" at bounding box center [889, 150] width 75 height 17
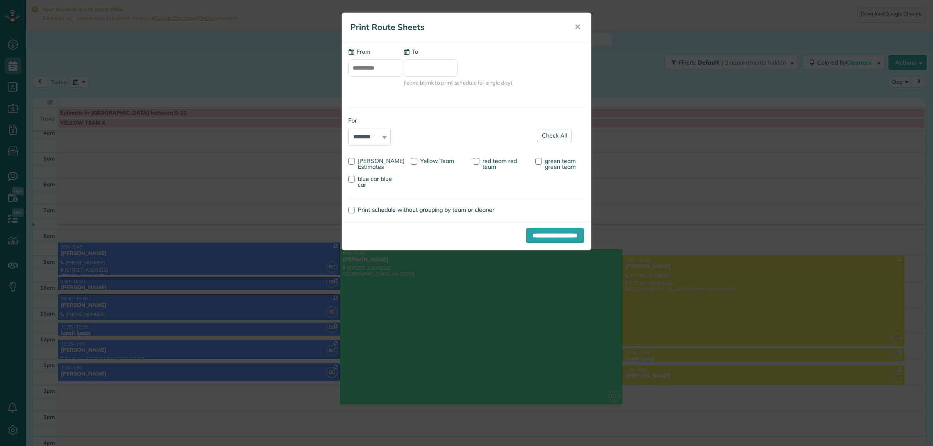
type input "**********"
click at [355, 178] on div at bounding box center [351, 179] width 7 height 7
click at [418, 161] on label "Yellow Team" at bounding box center [432, 161] width 43 height 6
click at [548, 237] on input "**********" at bounding box center [555, 235] width 58 height 15
